Goal: Task Accomplishment & Management: Manage account settings

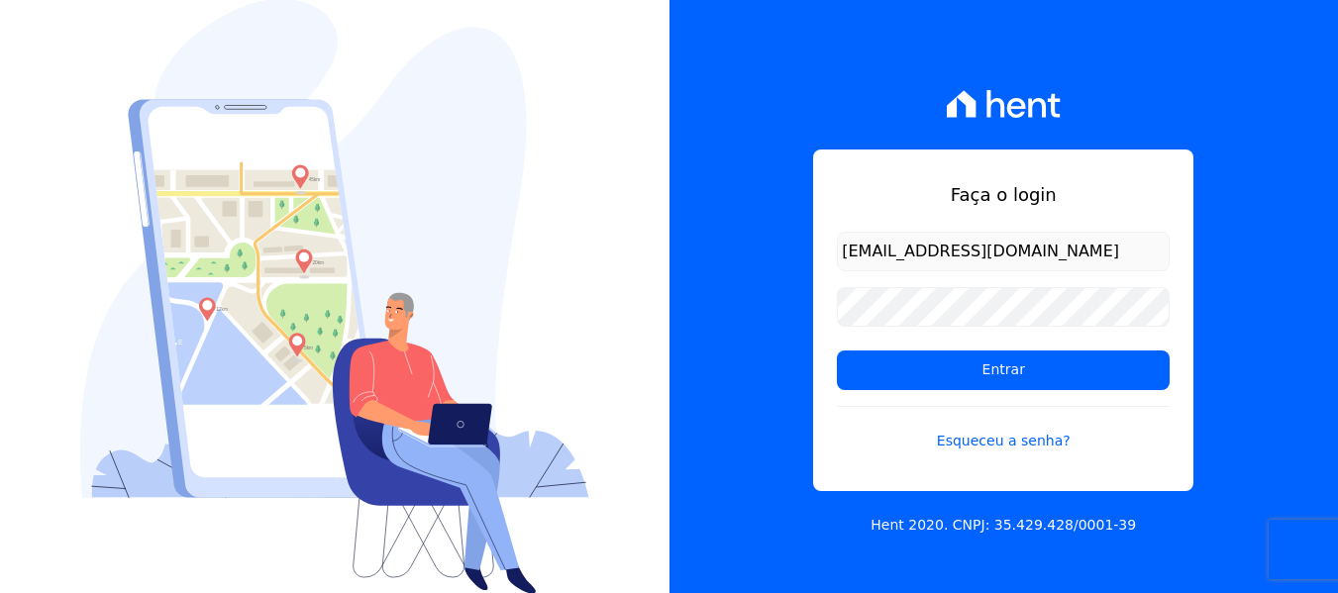
drag, startPoint x: 1056, startPoint y: 245, endPoint x: 714, endPoint y: 251, distance: 341.7
click at [714, 251] on div "Faça o login [EMAIL_ADDRESS][DOMAIN_NAME] Entrar Esqueceu a senha? Hent 2020. C…" at bounding box center [1003, 296] width 669 height 593
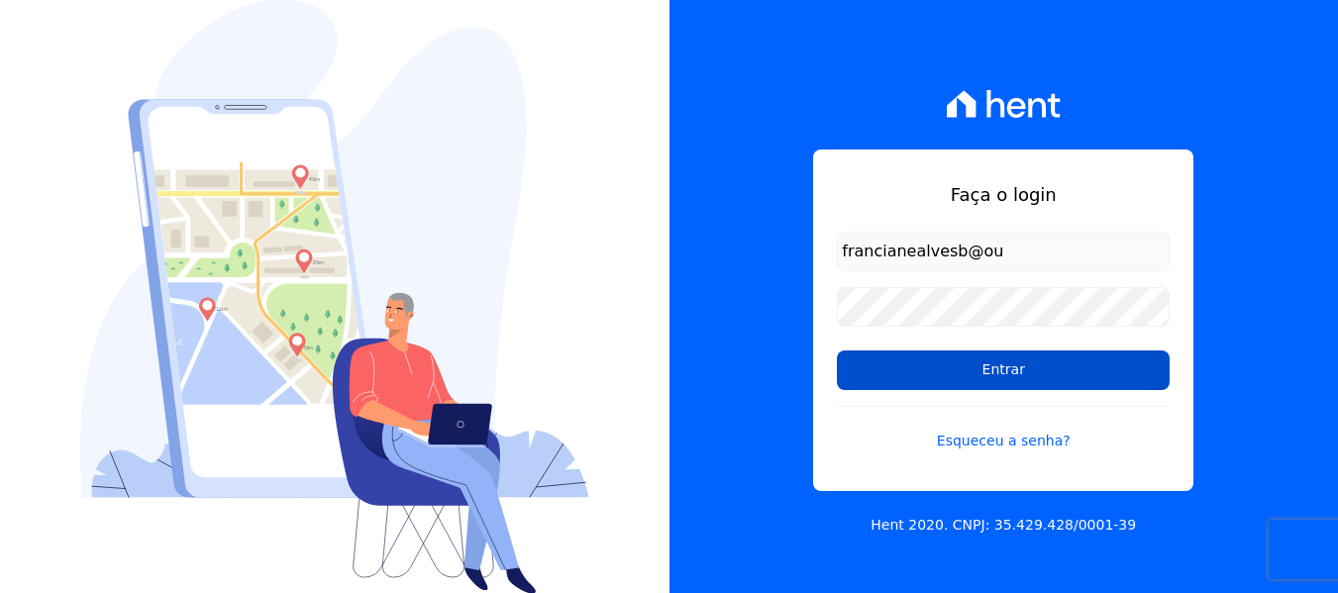
type input "[EMAIL_ADDRESS][DOMAIN_NAME]"
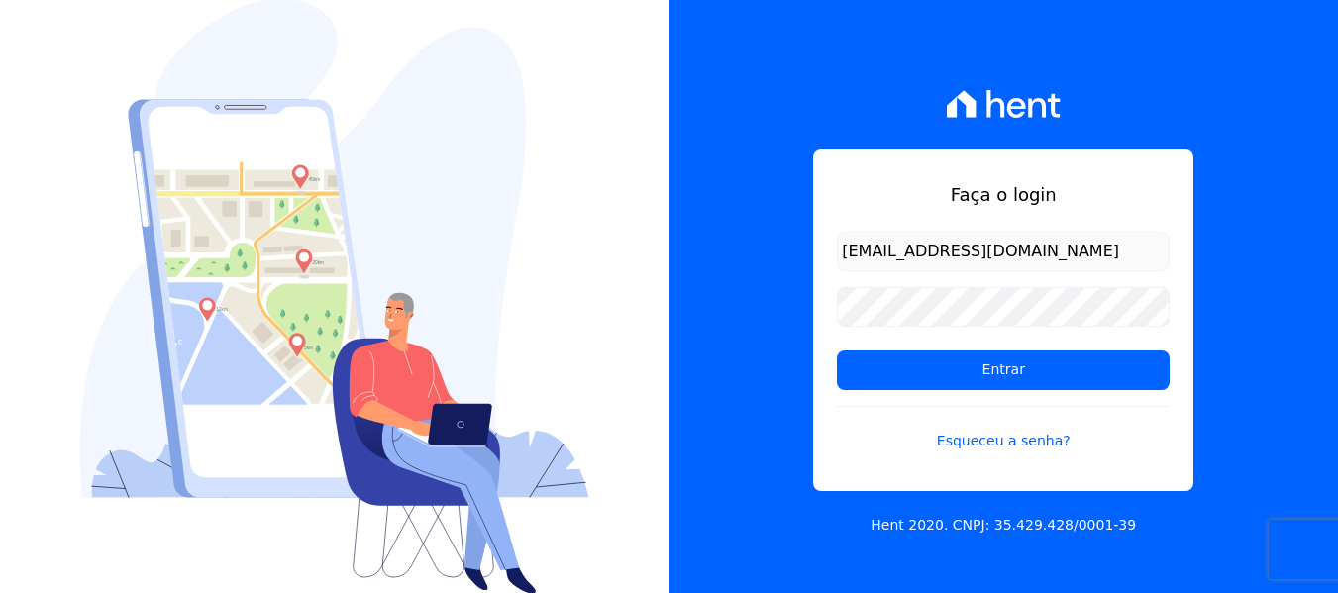
click at [904, 340] on form "[EMAIL_ADDRESS][DOMAIN_NAME] Entrar Esqueceu a senha?" at bounding box center [1003, 354] width 333 height 244
drag, startPoint x: 1074, startPoint y: 240, endPoint x: 825, endPoint y: 241, distance: 249.5
click at [825, 241] on div "Faça o login [EMAIL_ADDRESS][DOMAIN_NAME] Entrar Esqueceu a senha?" at bounding box center [1003, 321] width 380 height 342
click at [1022, 440] on link "Esqueceu a senha?" at bounding box center [1003, 429] width 333 height 46
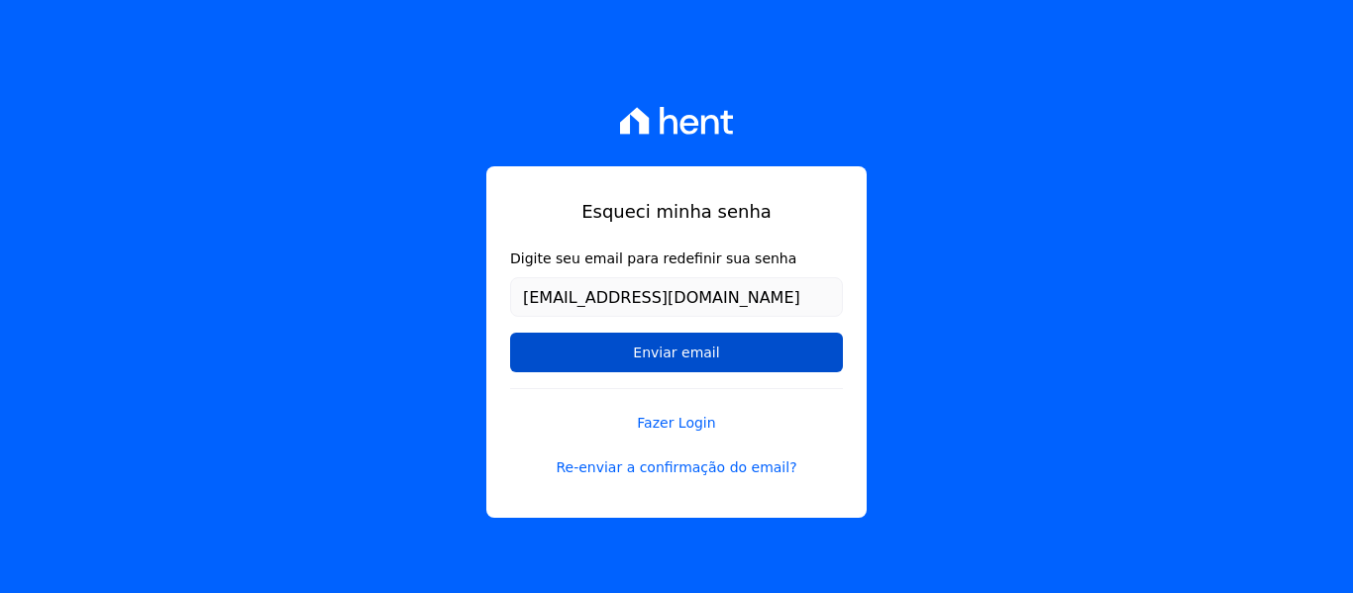
click at [702, 355] on input "Enviar email" at bounding box center [676, 353] width 333 height 40
click at [675, 353] on input "Enviar email" at bounding box center [676, 353] width 333 height 40
click at [688, 346] on input "Enviar email" at bounding box center [676, 353] width 333 height 40
click at [677, 352] on input "Enviar email" at bounding box center [676, 353] width 333 height 40
click at [687, 359] on input "Enviar email" at bounding box center [676, 353] width 333 height 40
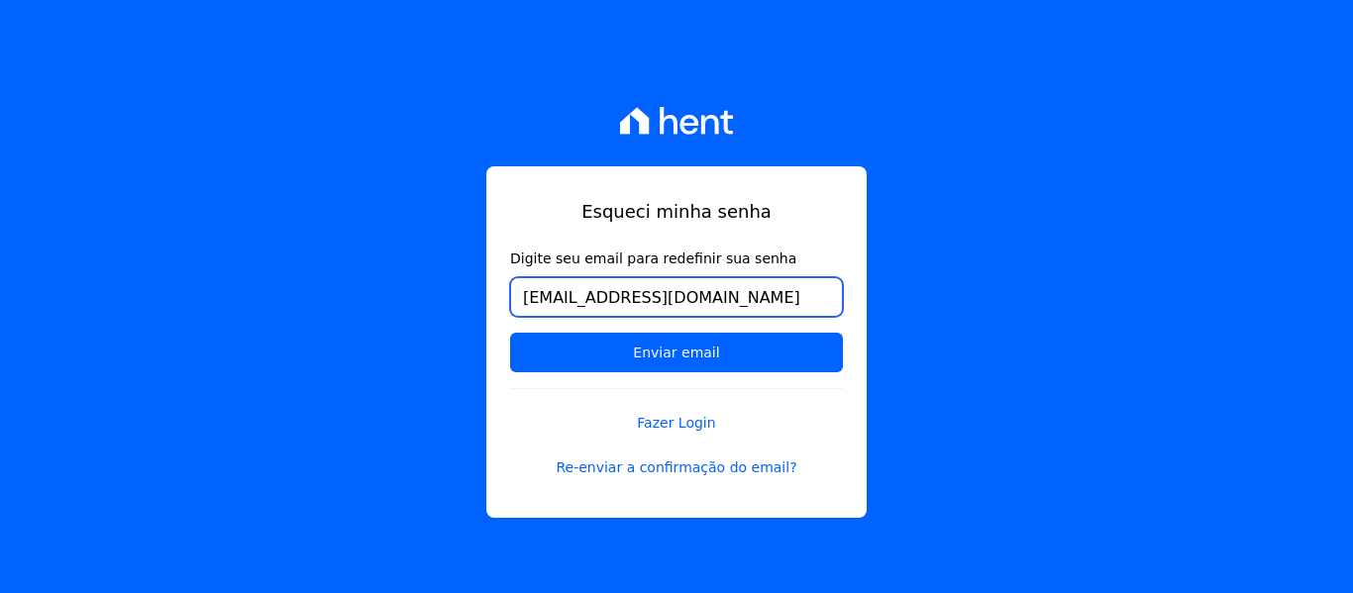
drag, startPoint x: 648, startPoint y: 297, endPoint x: 681, endPoint y: 298, distance: 33.7
click at [681, 298] on input "[EMAIL_ADDRESS][DOMAIN_NAME]" at bounding box center [676, 297] width 333 height 40
type input "[EMAIL_ADDRESS][DOMAIN_NAME]"
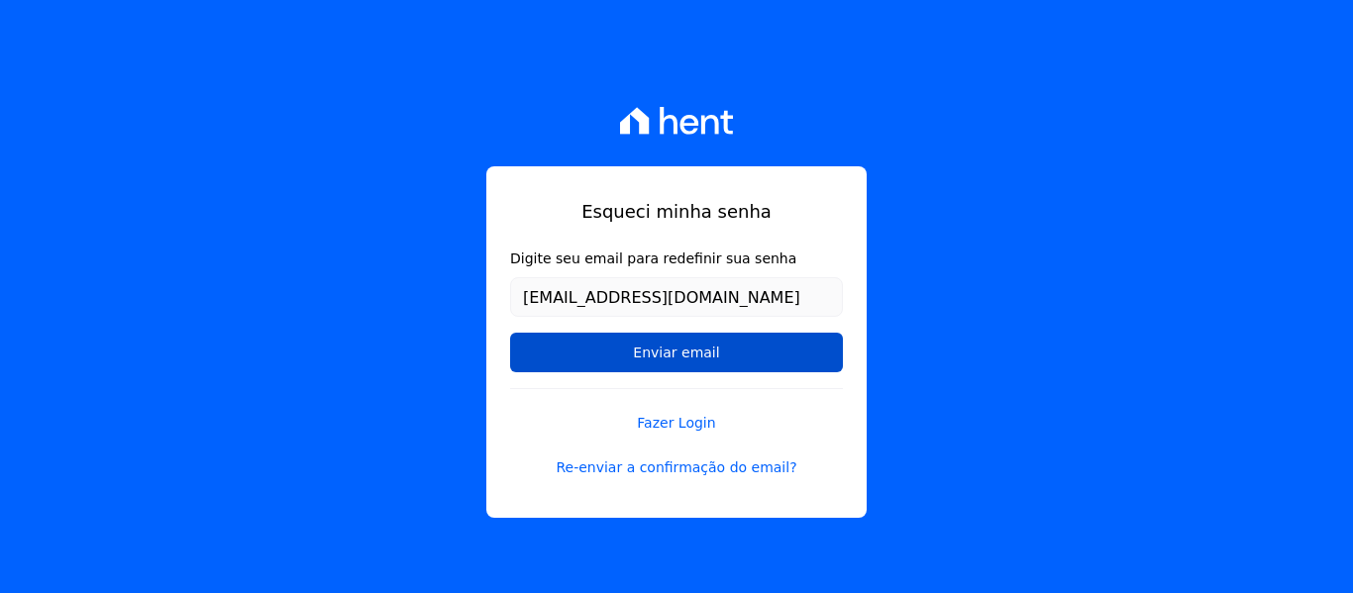
click at [657, 351] on input "Enviar email" at bounding box center [676, 353] width 333 height 40
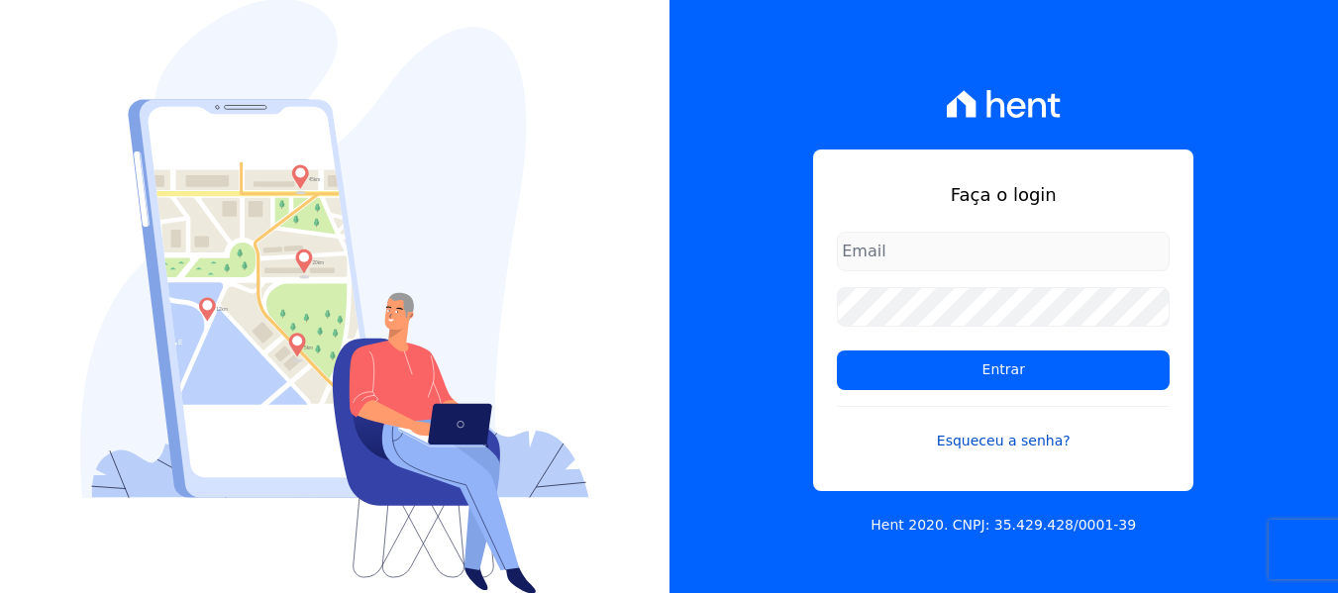
type input "[EMAIL_ADDRESS][DOMAIN_NAME]"
